Goal: Navigation & Orientation: Find specific page/section

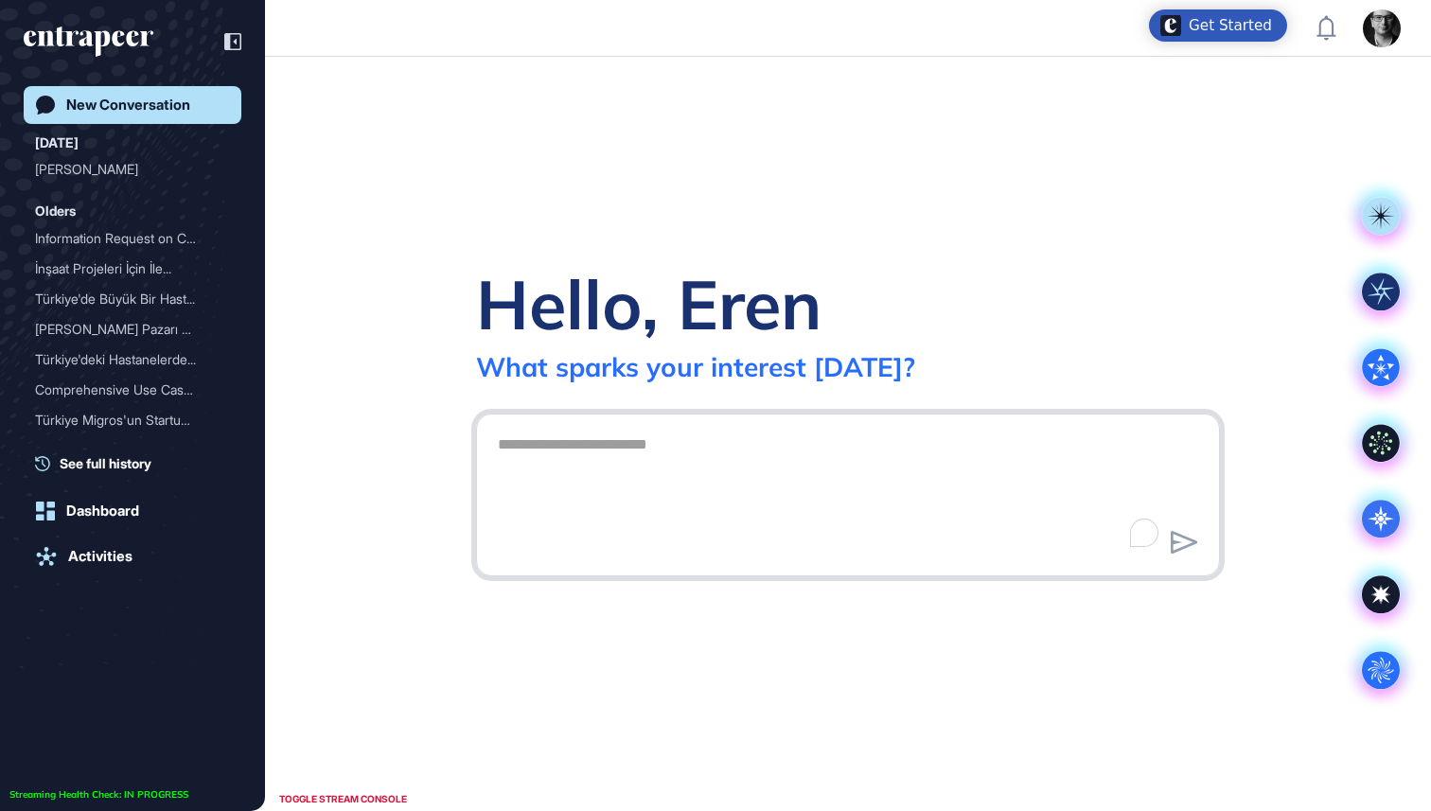
scroll to position [1, 1]
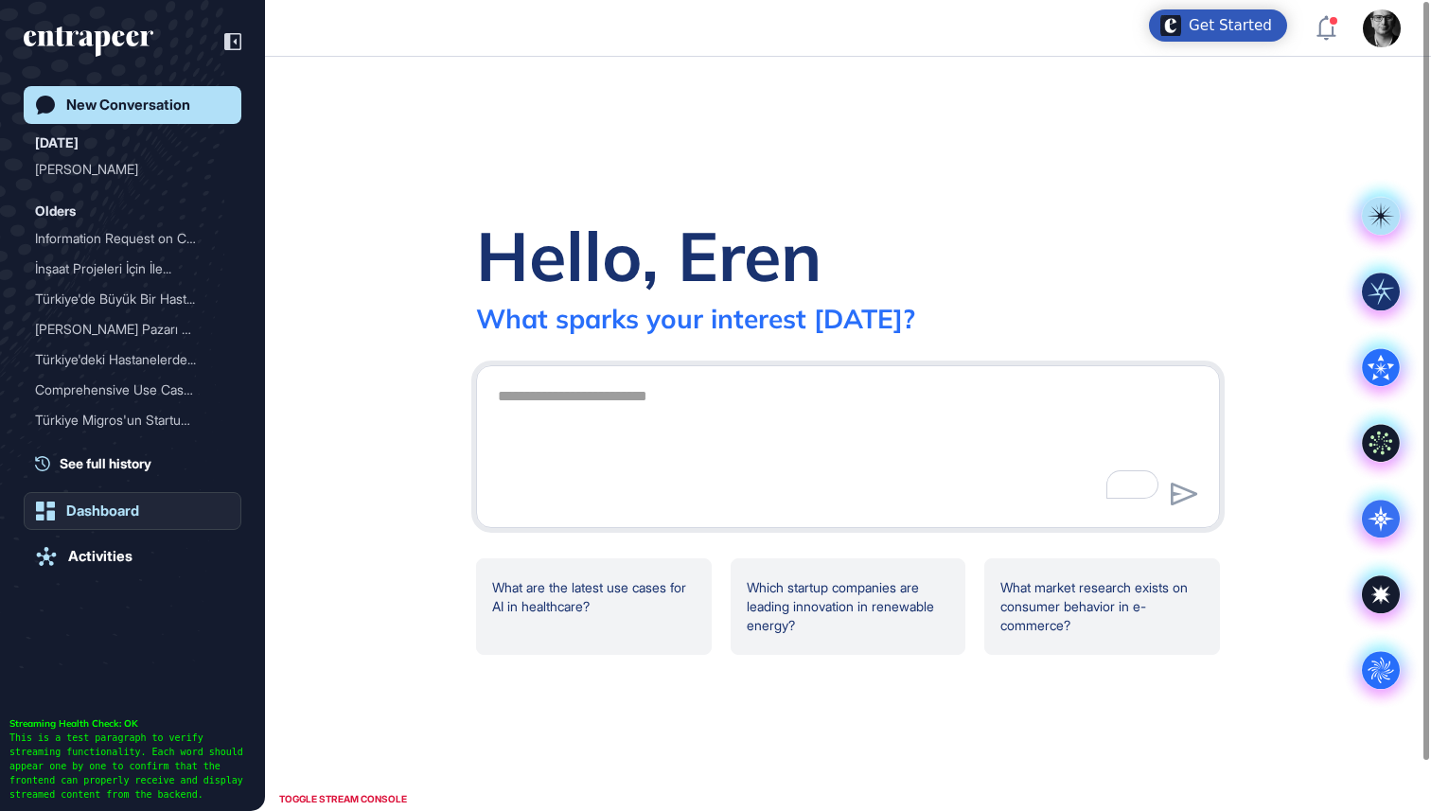
click at [118, 519] on div "Dashboard" at bounding box center [102, 510] width 73 height 17
